Goal: Find specific page/section: Find specific page/section

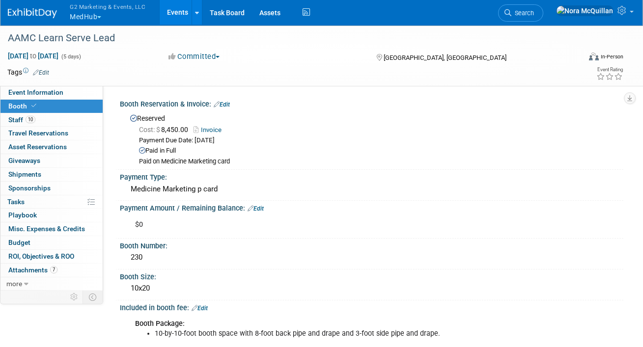
click at [90, 18] on button "G2 Marketing & Events, LLC MedHub" at bounding box center [113, 13] width 89 height 26
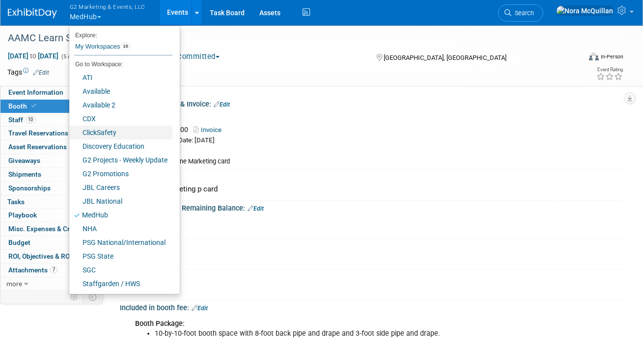
click at [101, 129] on link "ClickSafety" at bounding box center [120, 133] width 103 height 14
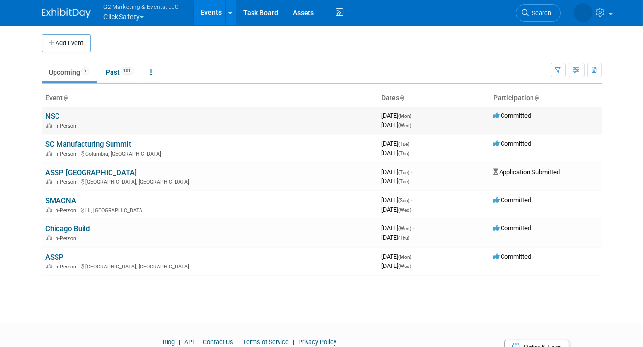
click at [50, 117] on link "NSC" at bounding box center [53, 116] width 15 height 9
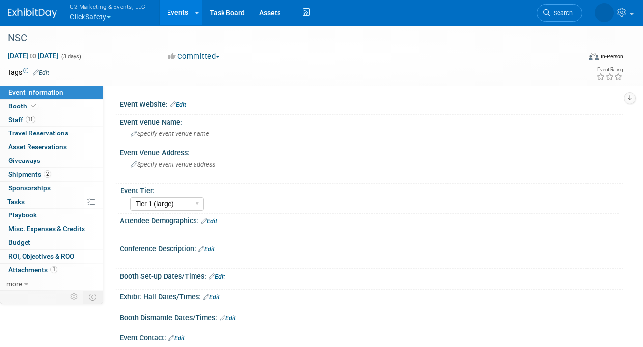
select select "Tier 1 (large)"
click at [43, 107] on link "Booth" at bounding box center [51, 106] width 102 height 13
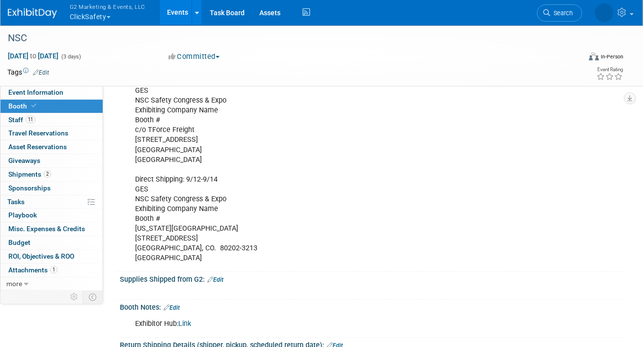
scroll to position [325, 0]
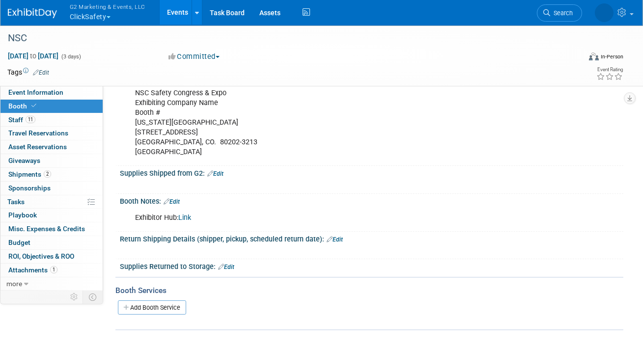
click at [193, 215] on div "Exhibitor Hub: Link" at bounding box center [326, 218] width 396 height 20
click at [188, 217] on link "Link" at bounding box center [184, 218] width 13 height 8
click at [55, 91] on span "Event Information" at bounding box center [35, 92] width 55 height 8
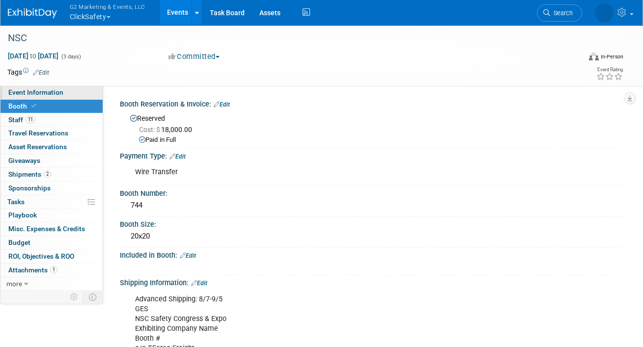
select select "Tier 1 (large)"
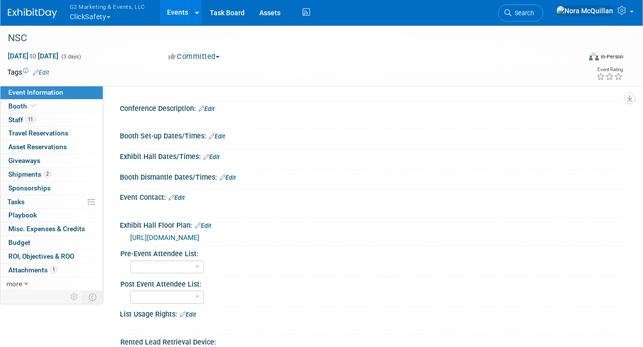
scroll to position [141, 0]
